Goal: Information Seeking & Learning: Find specific fact

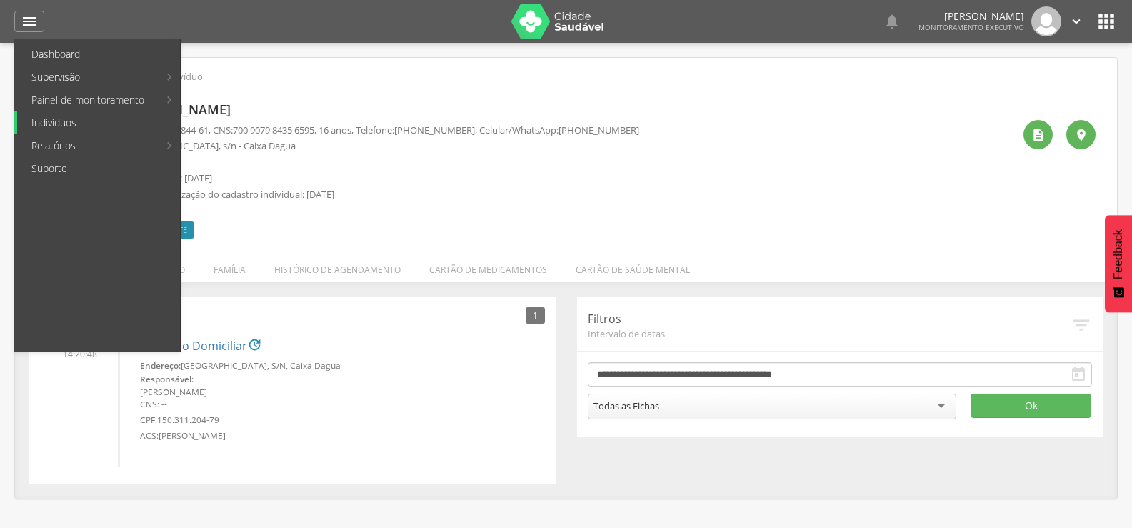
click at [54, 119] on link "Indivíduos" at bounding box center [98, 122] width 163 height 23
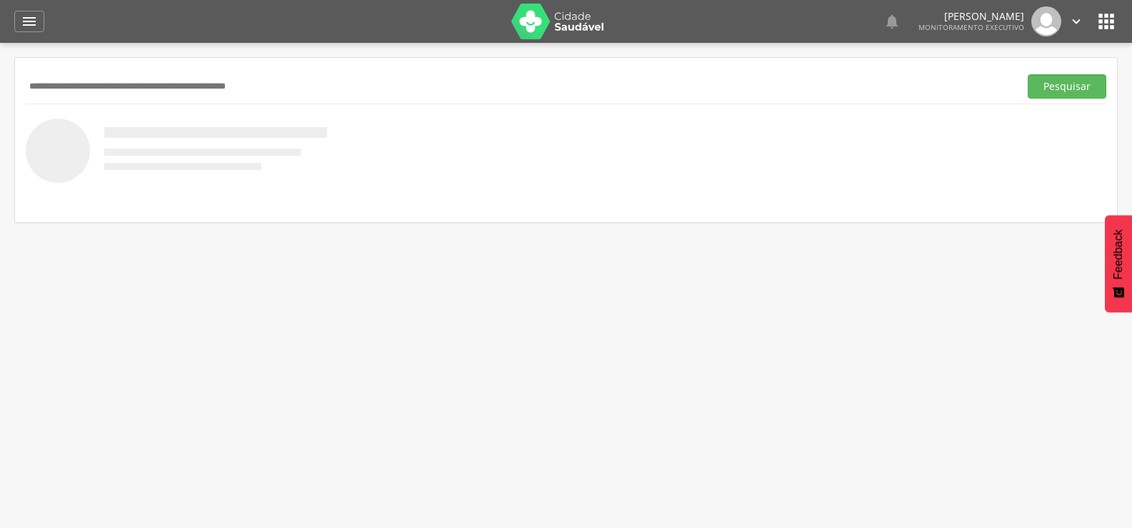
click at [110, 84] on input "text" at bounding box center [520, 86] width 988 height 24
paste input "**********"
click at [1028, 74] on button "Pesquisar" at bounding box center [1067, 86] width 79 height 24
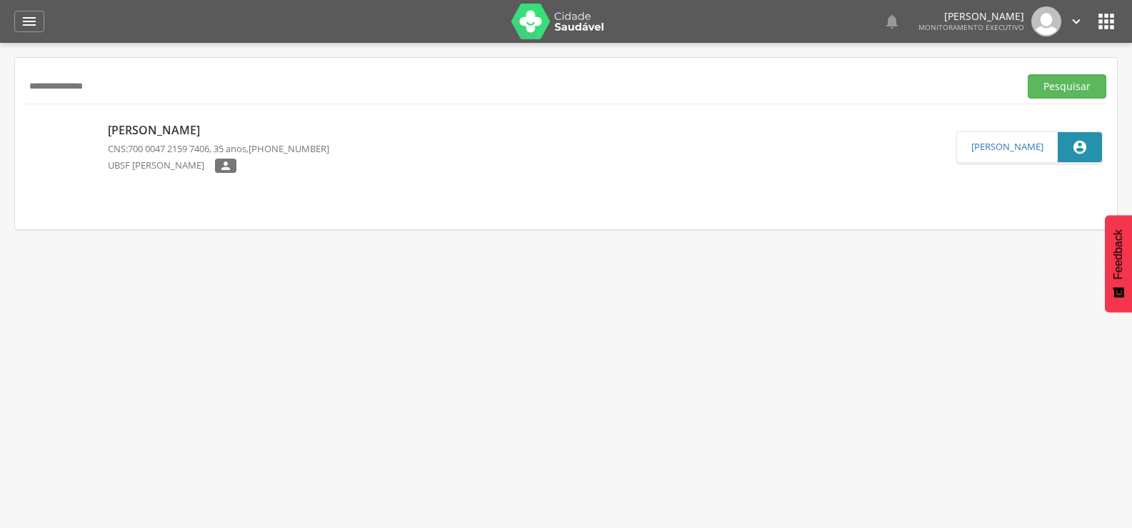
click at [179, 130] on p "[PERSON_NAME]" at bounding box center [218, 130] width 221 height 16
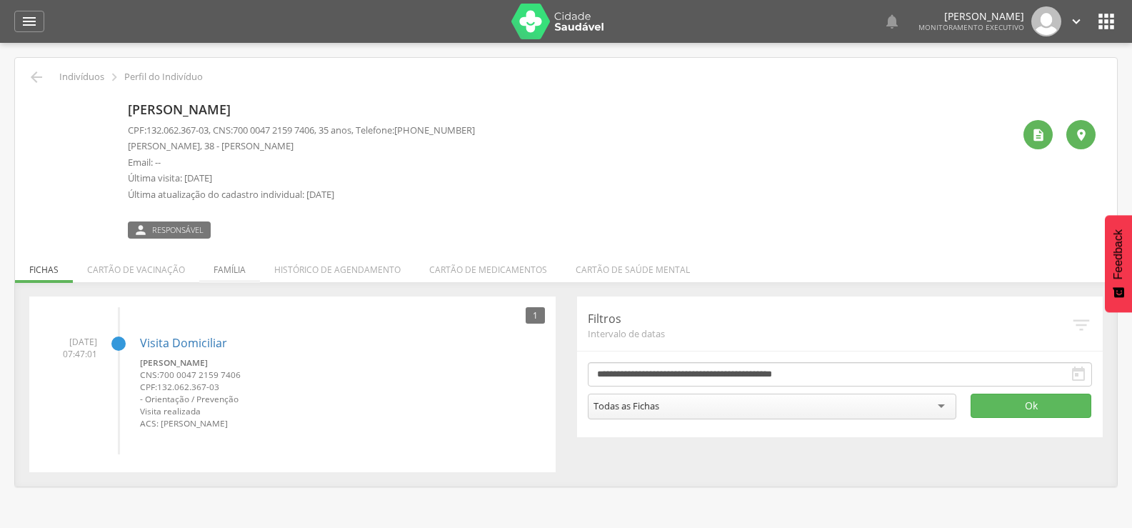
click at [216, 264] on li "Família" at bounding box center [229, 266] width 61 height 34
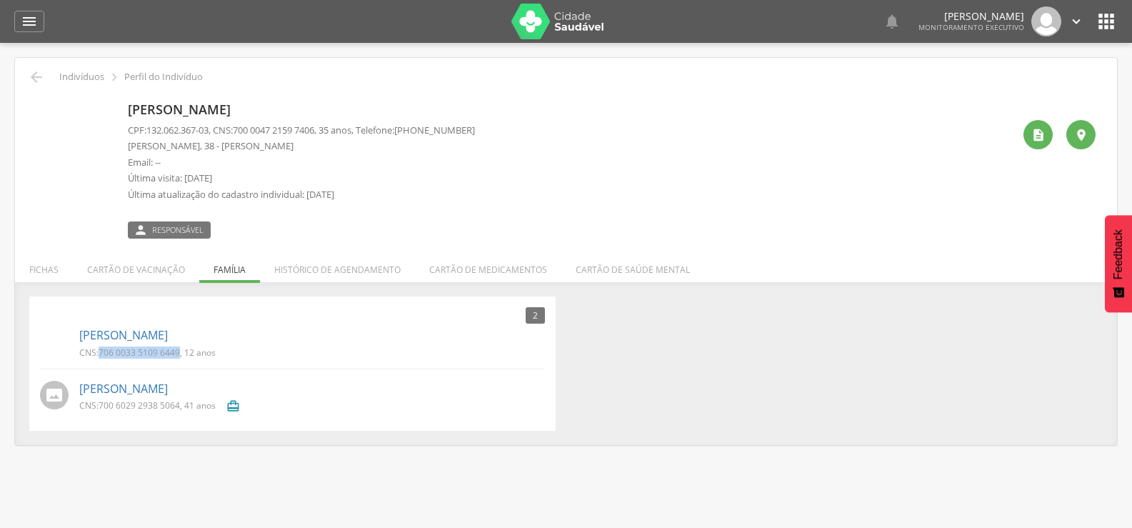
drag, startPoint x: 99, startPoint y: 354, endPoint x: 180, endPoint y: 357, distance: 80.8
click at [180, 357] on p "CNS: 706 0033 5109 6449 , 12 anos" at bounding box center [147, 353] width 136 height 12
copy span "706 0033 5109 6449"
click at [31, 76] on icon "" at bounding box center [36, 77] width 17 height 17
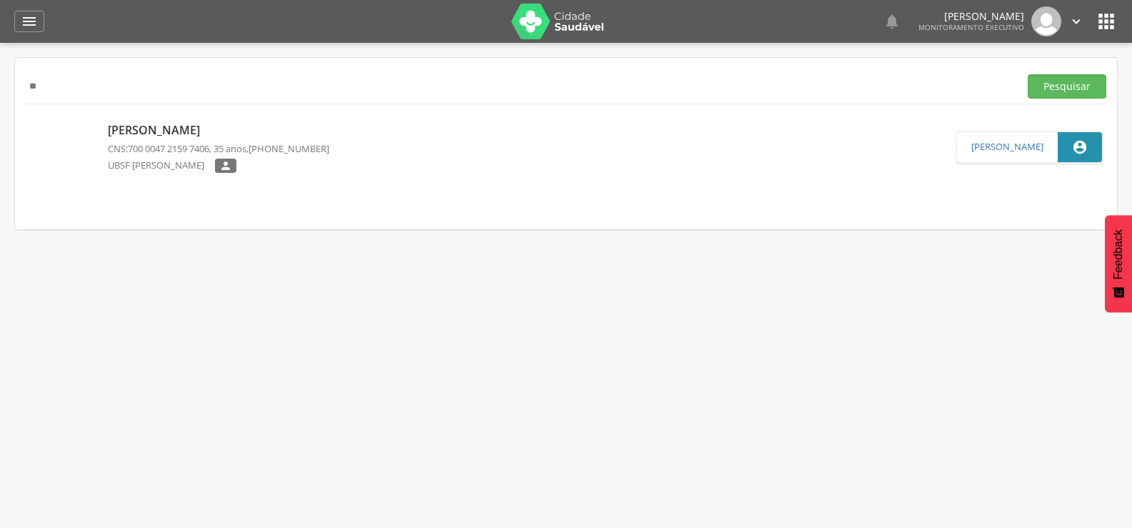
type input "*"
paste input "**********"
type input "**********"
click at [1028, 74] on button "Pesquisar" at bounding box center [1067, 86] width 79 height 24
click at [116, 131] on p "Francinaldo da [PERSON_NAME]" at bounding box center [218, 130] width 221 height 16
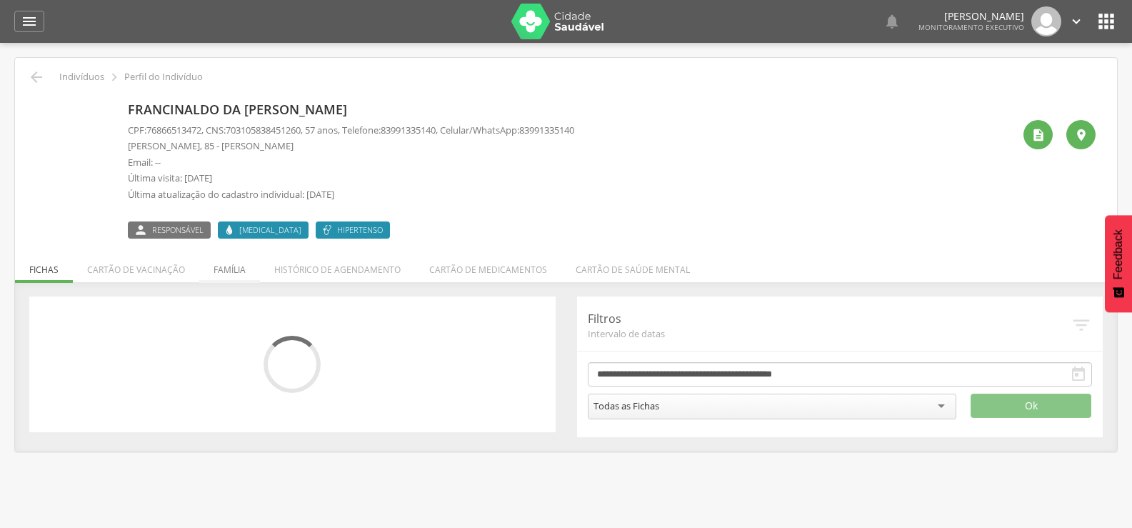
click at [219, 267] on li "Família" at bounding box center [229, 266] width 61 height 34
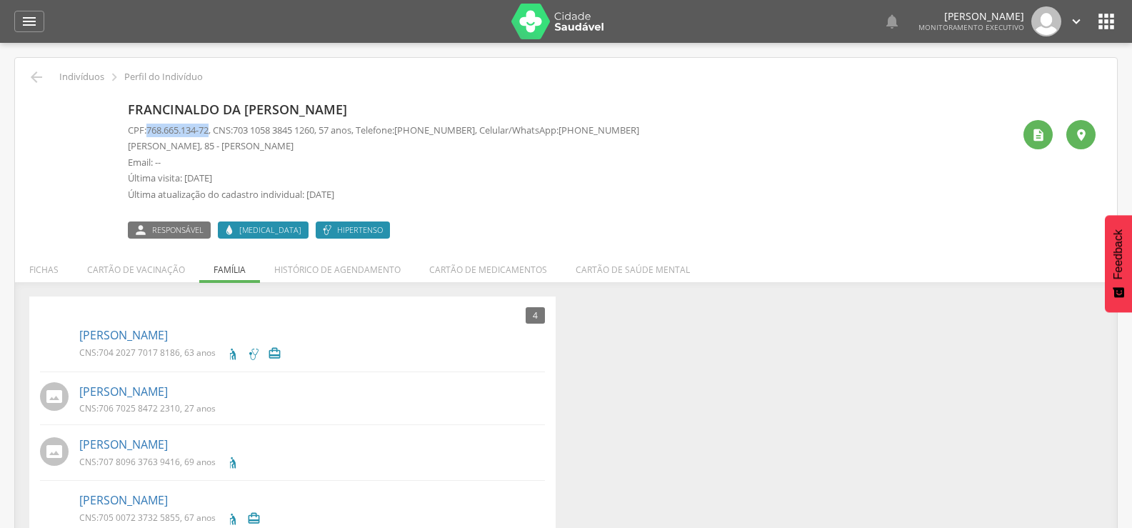
drag, startPoint x: 147, startPoint y: 130, endPoint x: 216, endPoint y: 130, distance: 69.3
click at [216, 130] on p "CPF: 768.665.134-72 , CNS: [PHONE_NUMBER] , 57 anos, Telefone: [PHONE_NUMBER] ,…" at bounding box center [384, 131] width 512 height 14
drag, startPoint x: 216, startPoint y: 130, endPoint x: 166, endPoint y: 124, distance: 50.4
click at [166, 124] on span "768.665.134-72" at bounding box center [177, 130] width 62 height 13
drag, startPoint x: 149, startPoint y: 126, endPoint x: 219, endPoint y: 131, distance: 69.4
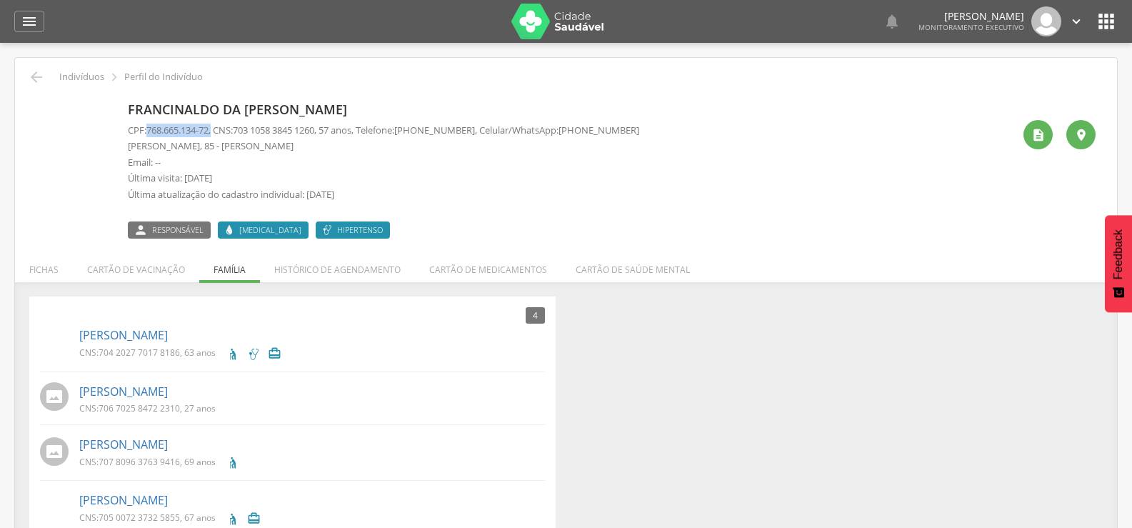
click at [219, 131] on p "CPF: 768.665.134-72 , CNS: [PHONE_NUMBER] , 57 anos, Telefone: [PHONE_NUMBER] ,…" at bounding box center [384, 131] width 512 height 14
copy p "768.665.134-72 ,"
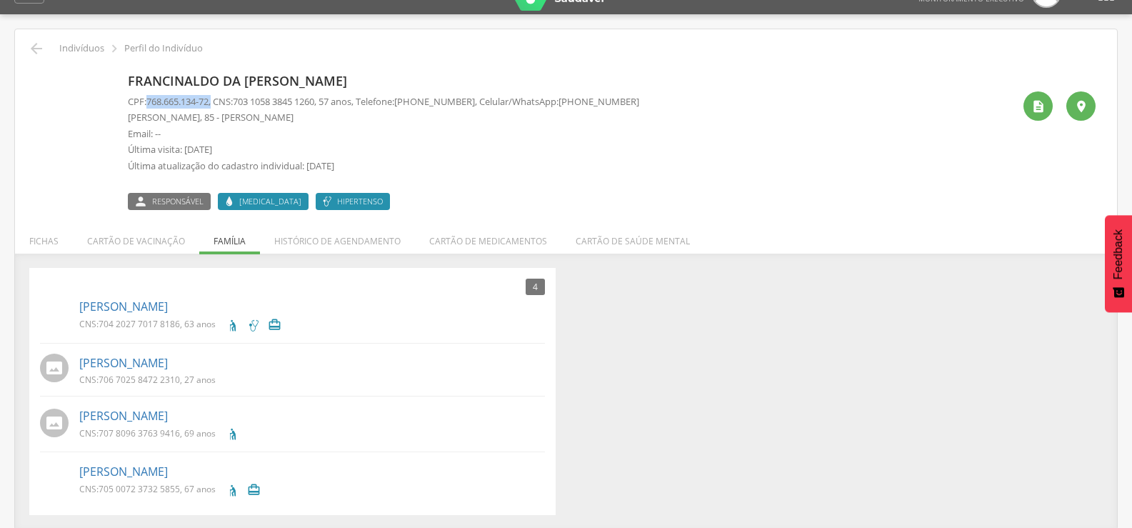
scroll to position [43, 0]
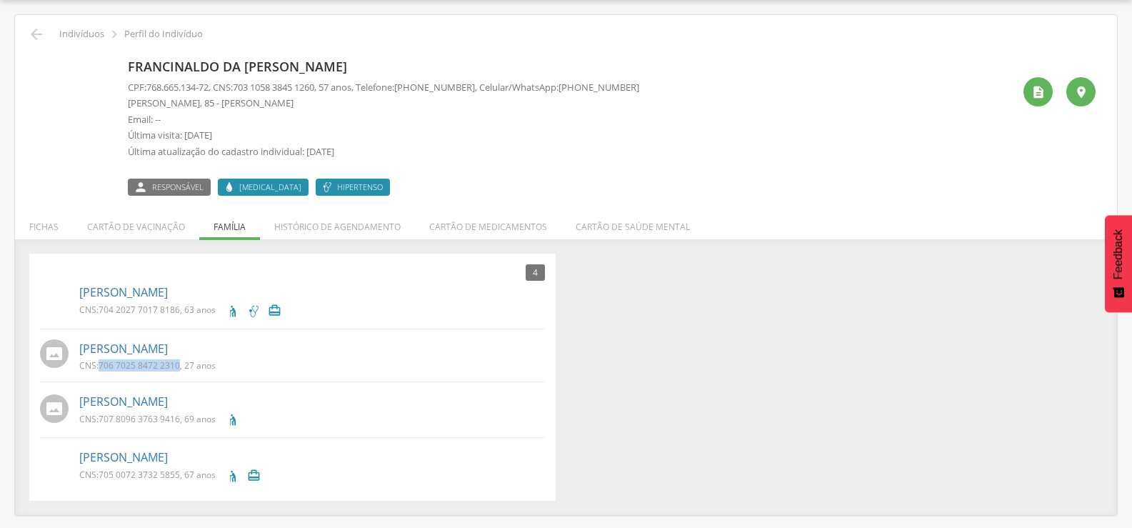
drag, startPoint x: 101, startPoint y: 364, endPoint x: 180, endPoint y: 370, distance: 79.6
click at [180, 370] on span "706 7025 8472 2310" at bounding box center [139, 365] width 81 height 12
copy span "706 7025 8472 2310"
drag, startPoint x: 101, startPoint y: 417, endPoint x: 181, endPoint y: 417, distance: 80.0
click at [181, 417] on p "CNS: 707 8096 3763 9416 , 69 anos" at bounding box center [147, 419] width 136 height 12
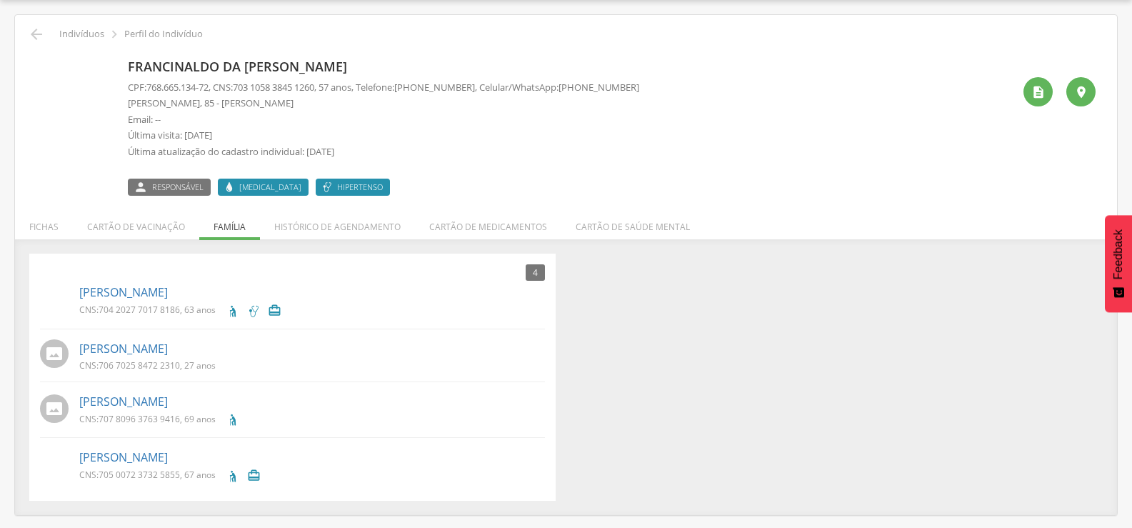
click at [360, 427] on div "CNS: 707 8096 3763 9416 , 69 anos" at bounding box center [312, 421] width 466 height 17
drag, startPoint x: 101, startPoint y: 417, endPoint x: 188, endPoint y: 420, distance: 87.2
click at [188, 420] on p "CNS: 707 8096 3763 9416 , 69 anos" at bounding box center [147, 419] width 136 height 12
click at [307, 422] on div "CNS: 707 8096 3763 9416 , 69 anos Idoso" at bounding box center [312, 421] width 466 height 17
drag, startPoint x: 99, startPoint y: 418, endPoint x: 181, endPoint y: 418, distance: 81.5
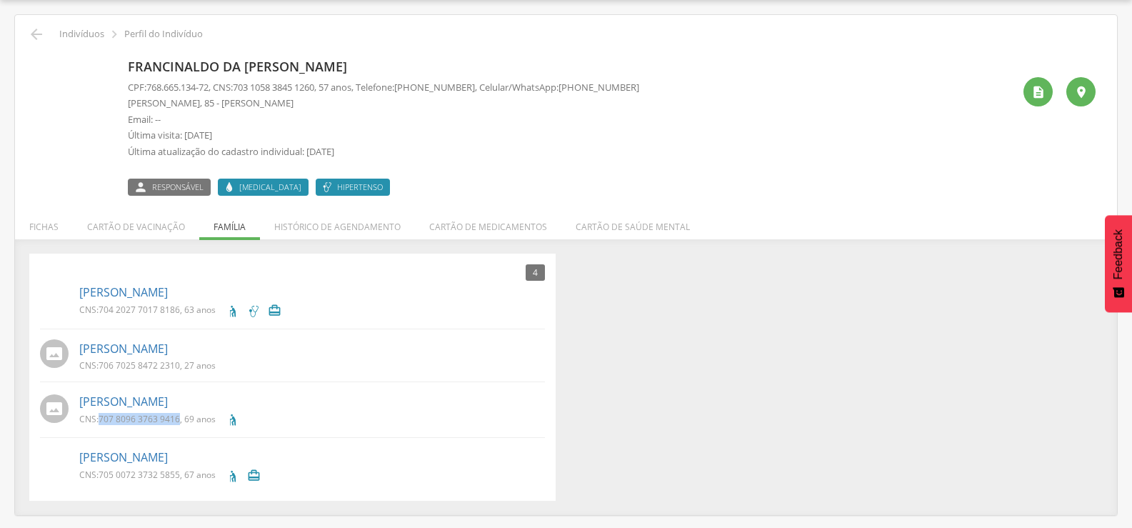
click at [181, 418] on p "CNS: 707 8096 3763 9416 , 69 anos" at bounding box center [147, 419] width 136 height 12
copy span "707 8096 3763 9416"
click at [32, 36] on icon "" at bounding box center [36, 34] width 17 height 17
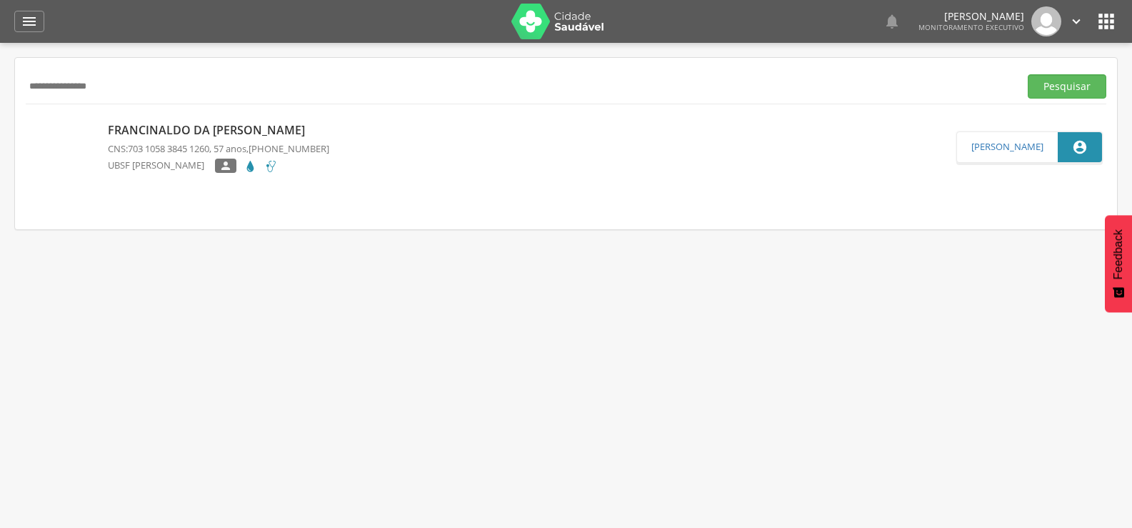
click at [1110, 21] on icon "" at bounding box center [1106, 21] width 23 height 23
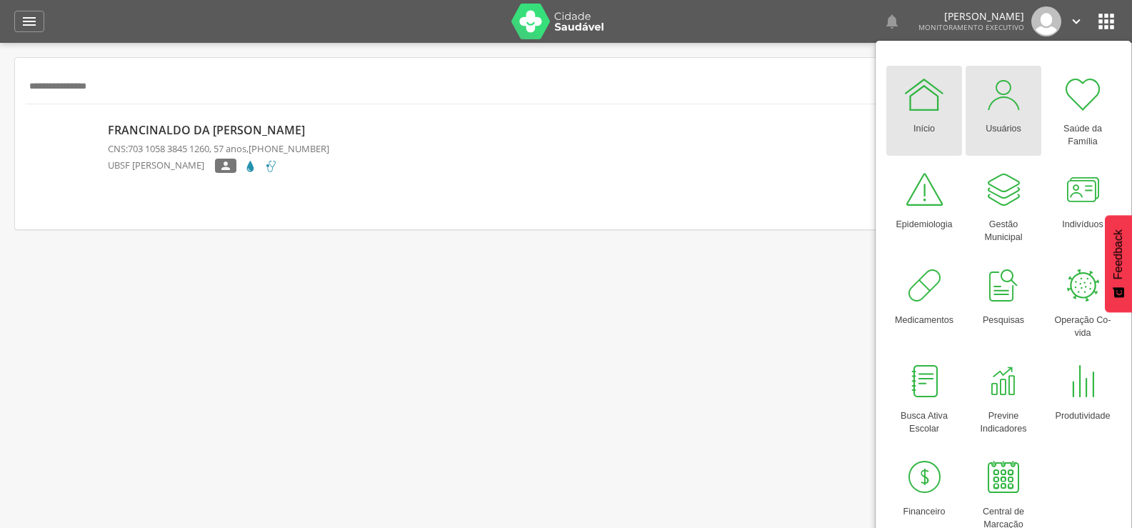
click at [1000, 115] on div at bounding box center [1003, 94] width 43 height 43
